Goal: Transaction & Acquisition: Purchase product/service

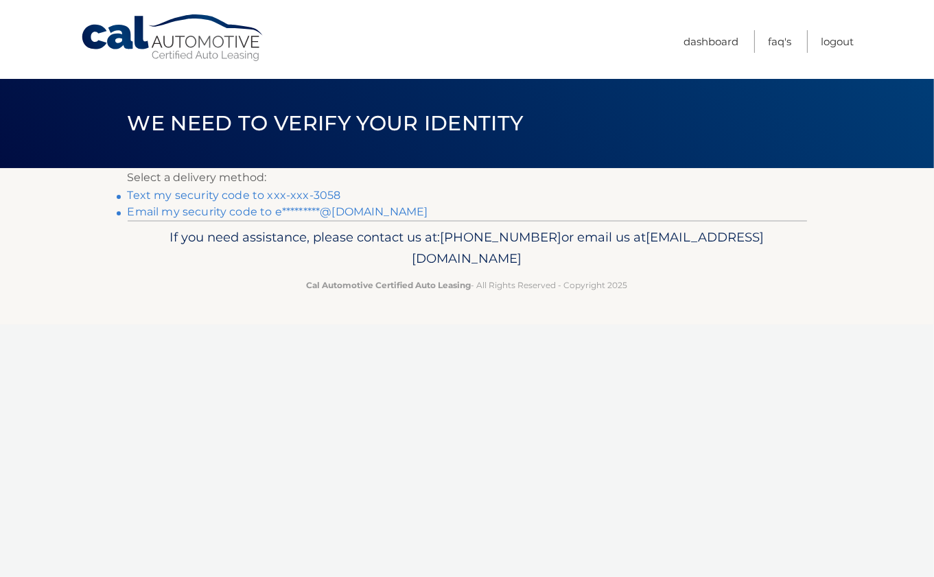
click at [327, 197] on link "Text my security code to xxx-xxx-3058" at bounding box center [235, 195] width 214 height 13
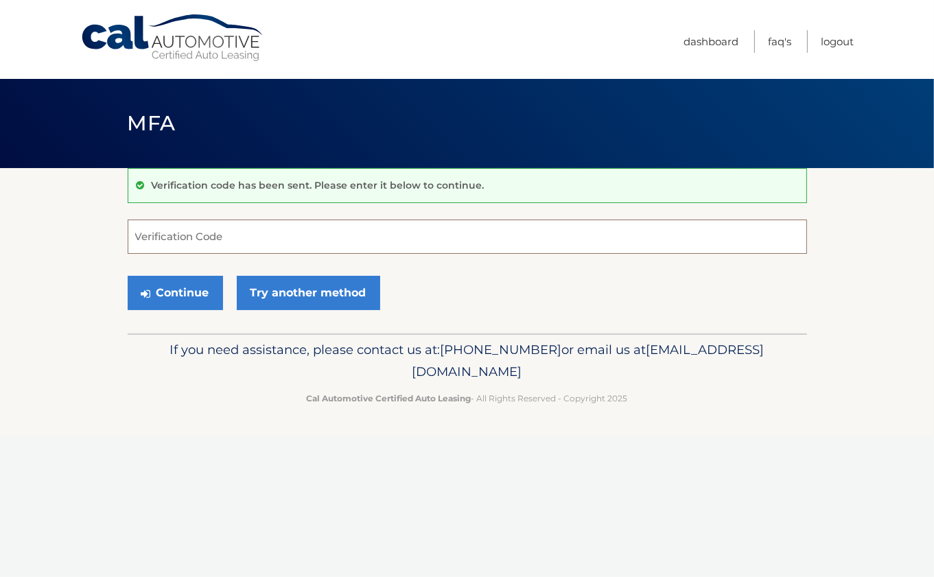
click at [212, 238] on input "Verification Code" at bounding box center [468, 237] width 680 height 34
type input "512146"
click at [174, 292] on button "Continue" at bounding box center [175, 293] width 95 height 34
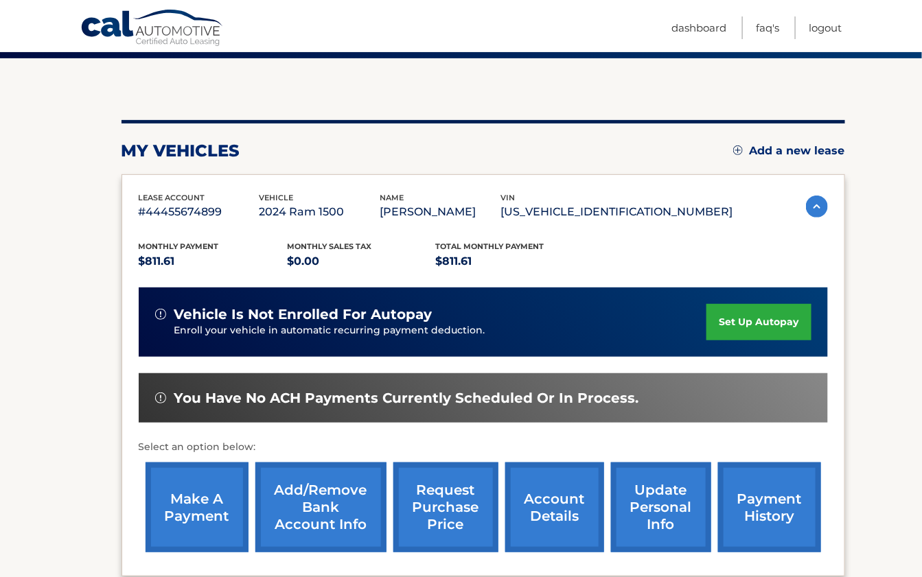
scroll to position [248, 0]
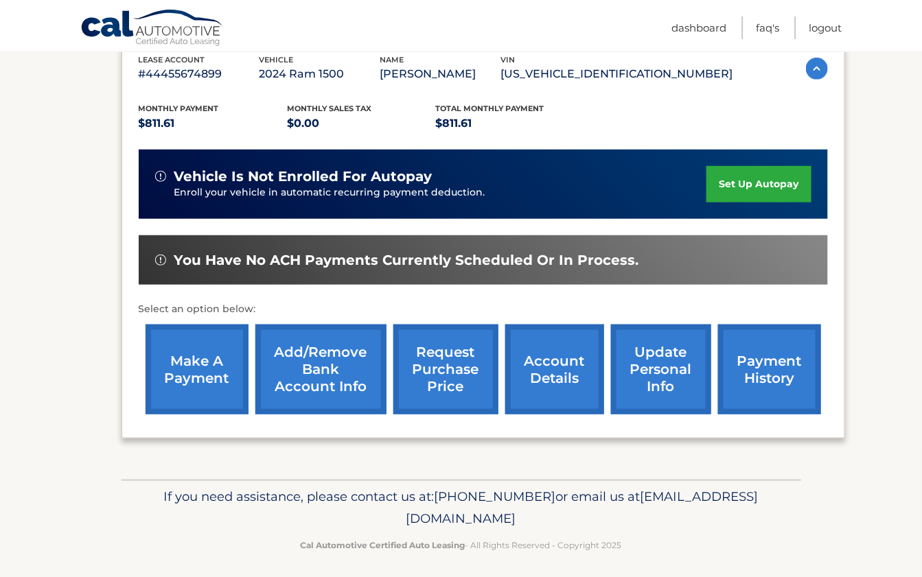
click at [179, 367] on link "make a payment" at bounding box center [197, 370] width 103 height 90
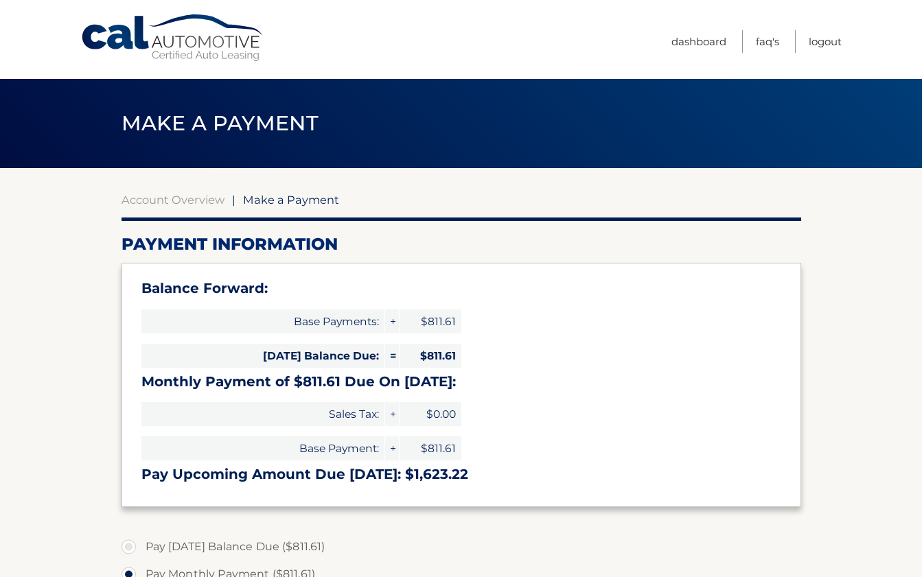
select select "YTA3YmVhM2EtNmJjZS00YjI4LWFiNWYtYzQ0MDk4NjYzZGRm"
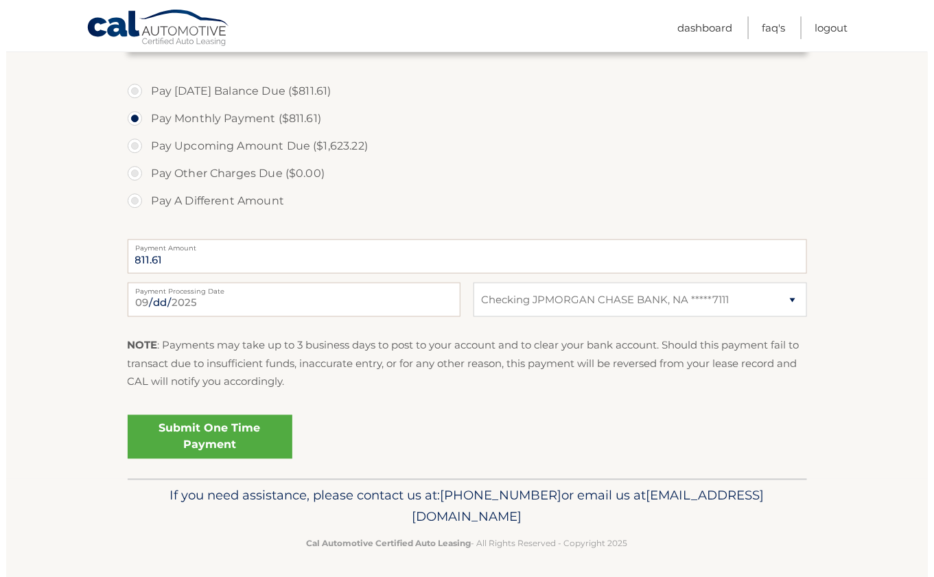
scroll to position [450, 0]
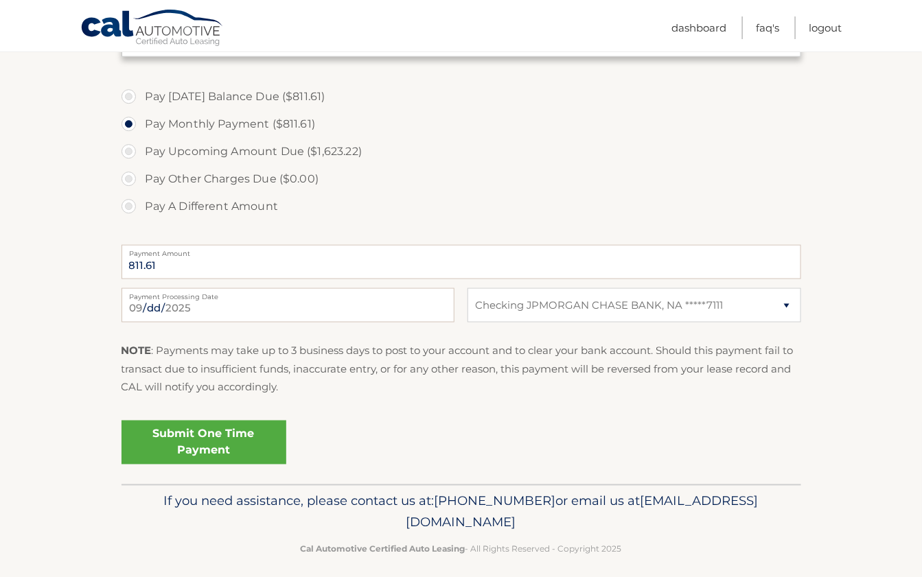
click at [225, 439] on link "Submit One Time Payment" at bounding box center [204, 443] width 165 height 44
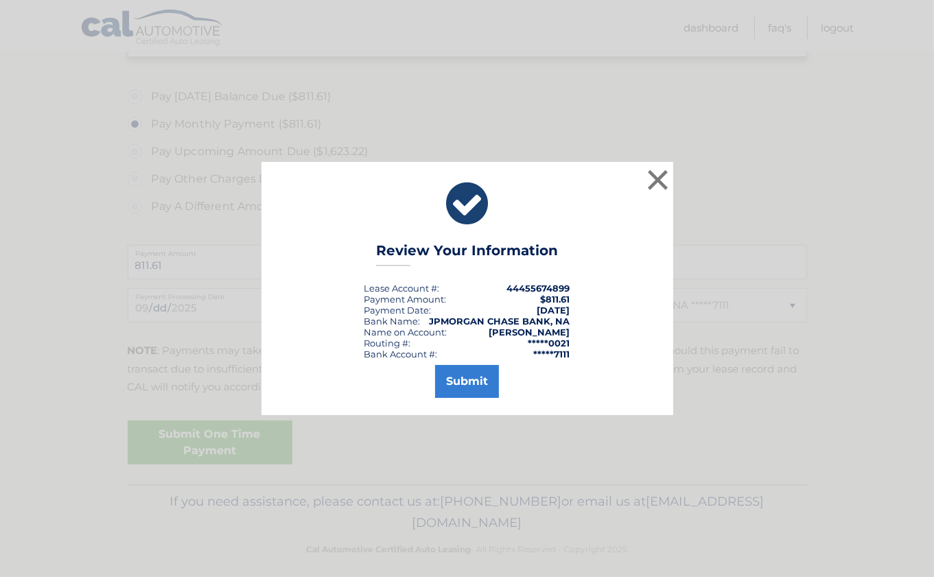
click at [481, 374] on button "Submit" at bounding box center [467, 381] width 64 height 33
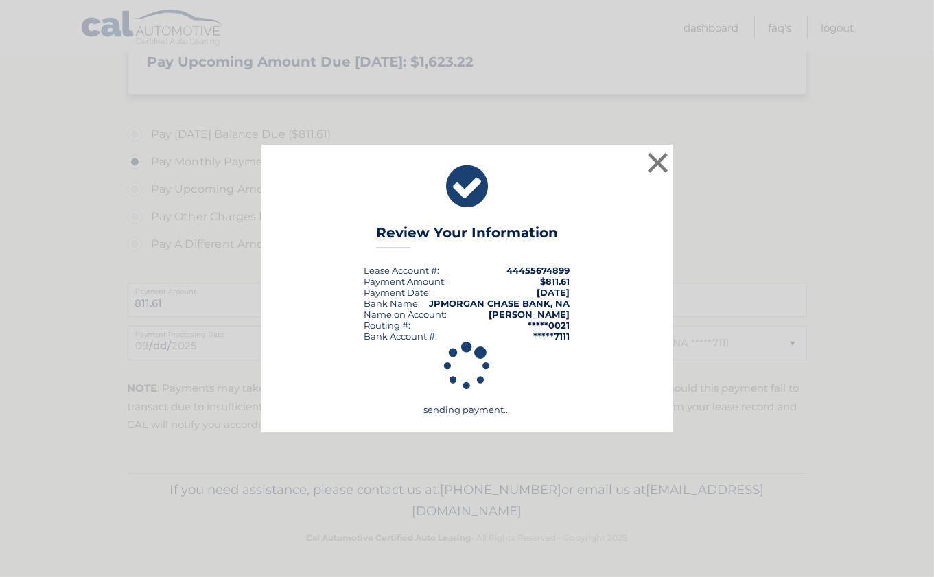
scroll to position [406, 0]
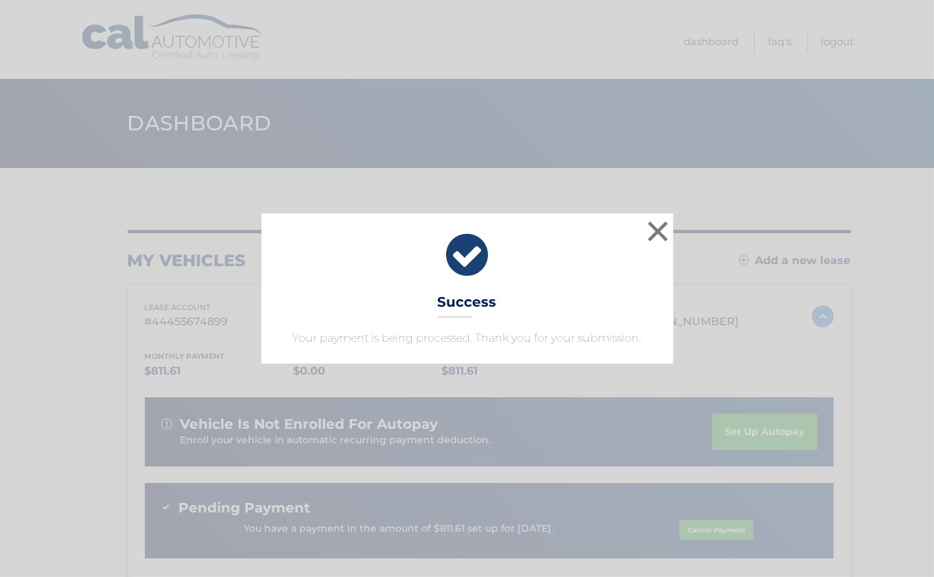
click at [660, 235] on button "×" at bounding box center [658, 231] width 27 height 27
